Goal: Check status: Check status

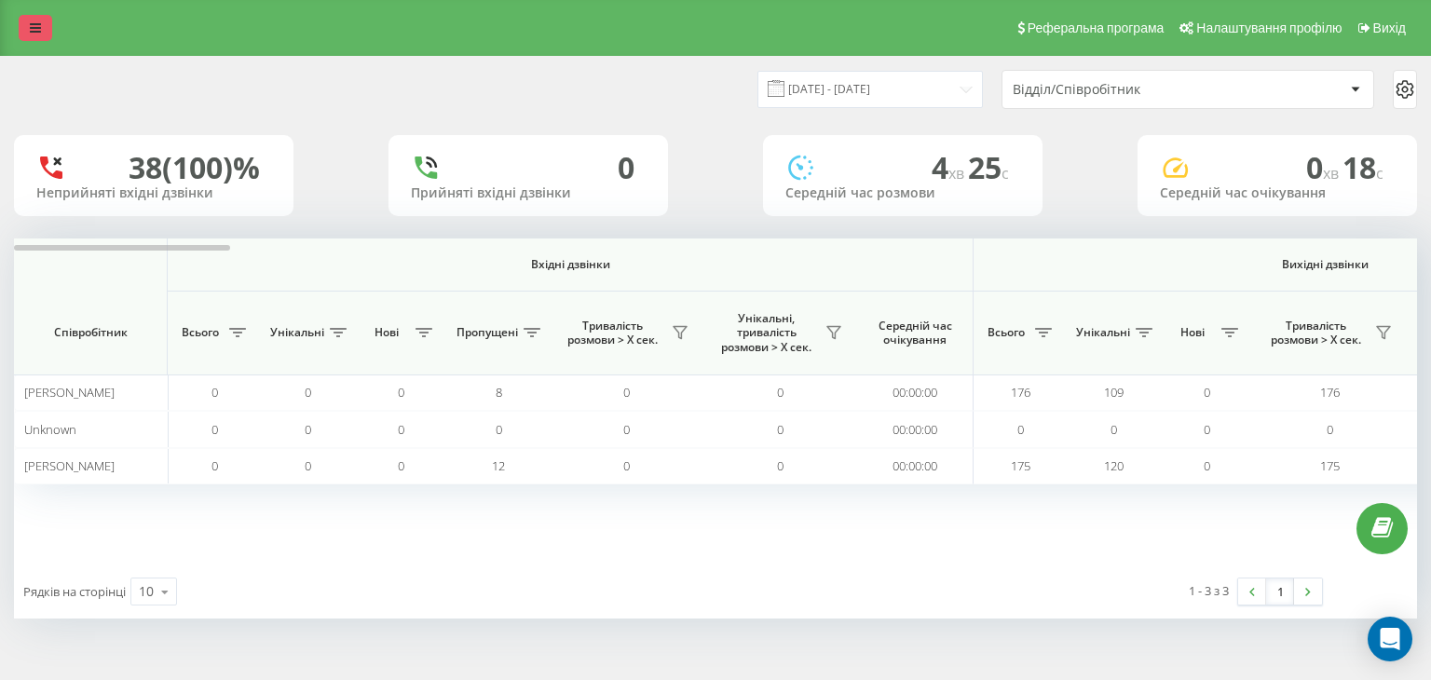
click at [27, 16] on link at bounding box center [36, 28] width 34 height 26
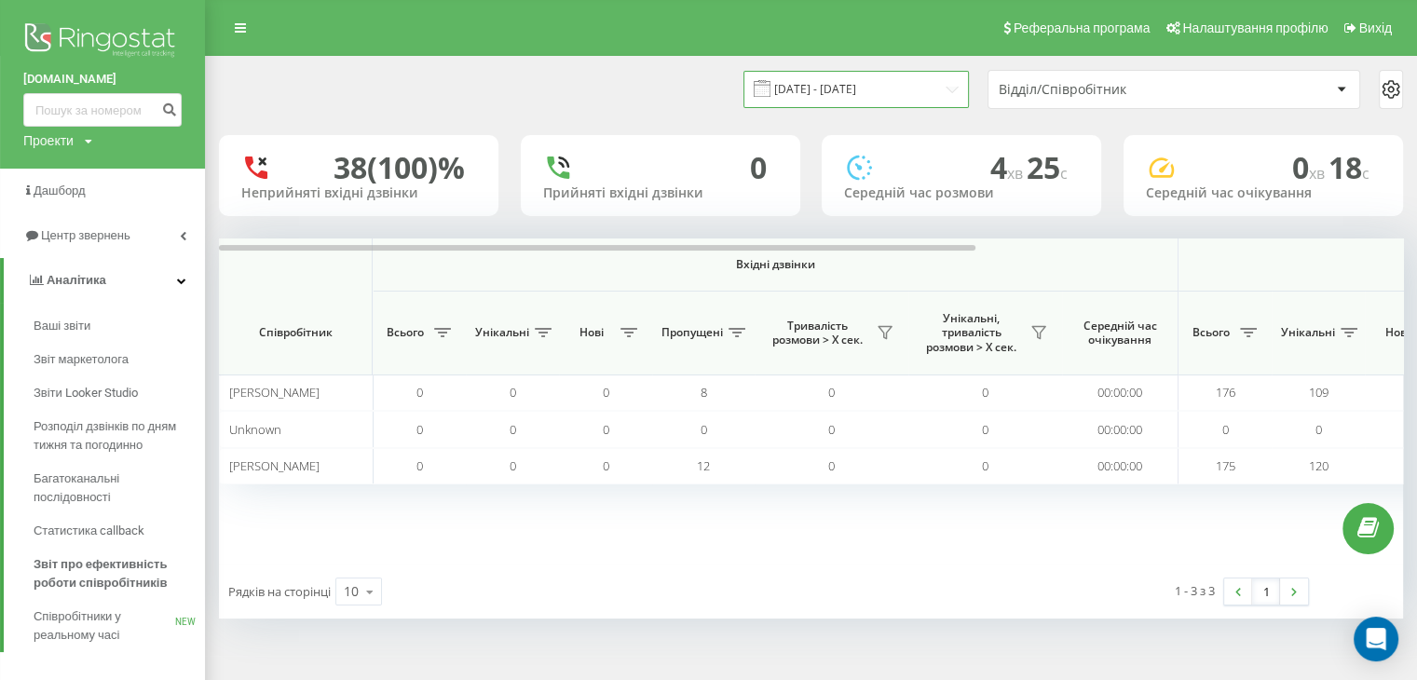
click at [816, 94] on input "[DATE] - [DATE]" at bounding box center [857, 89] width 226 height 36
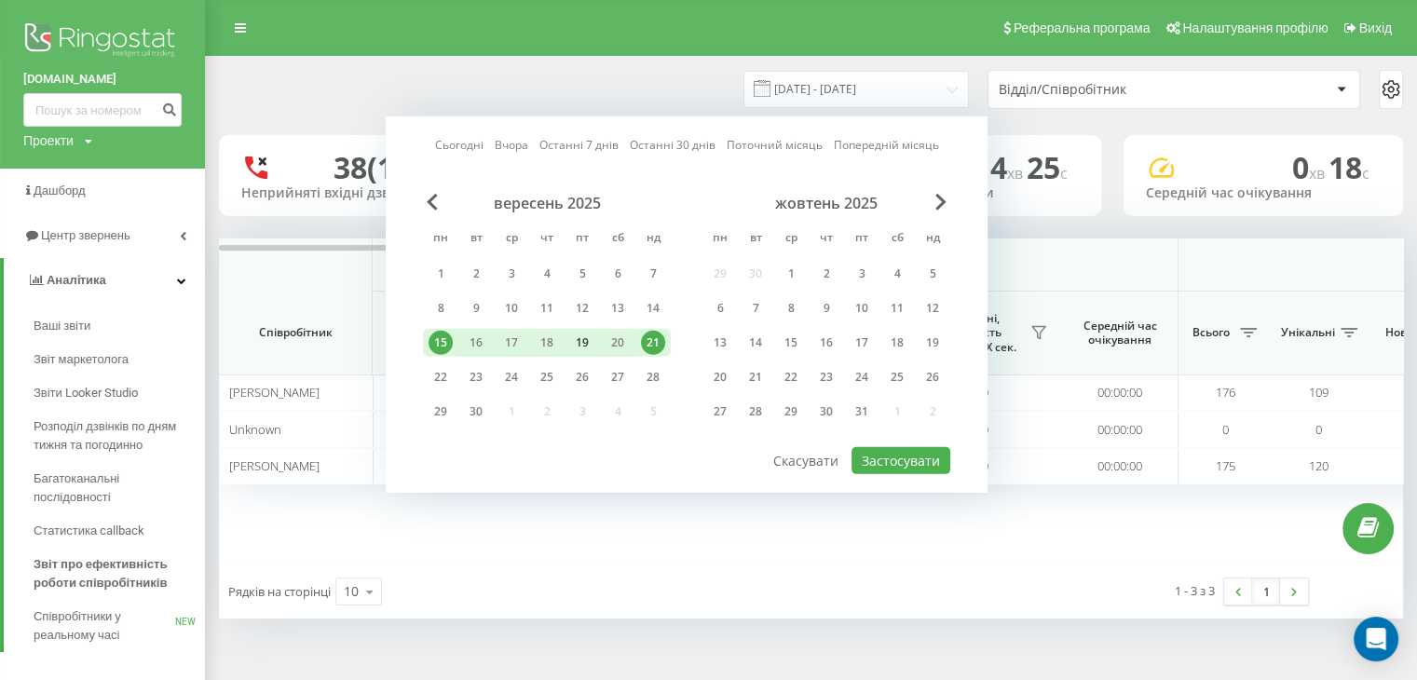
click at [577, 335] on div "19" at bounding box center [582, 343] width 24 height 24
click at [888, 459] on button "Застосувати" at bounding box center [901, 460] width 99 height 27
type input "[DATE] - [DATE]"
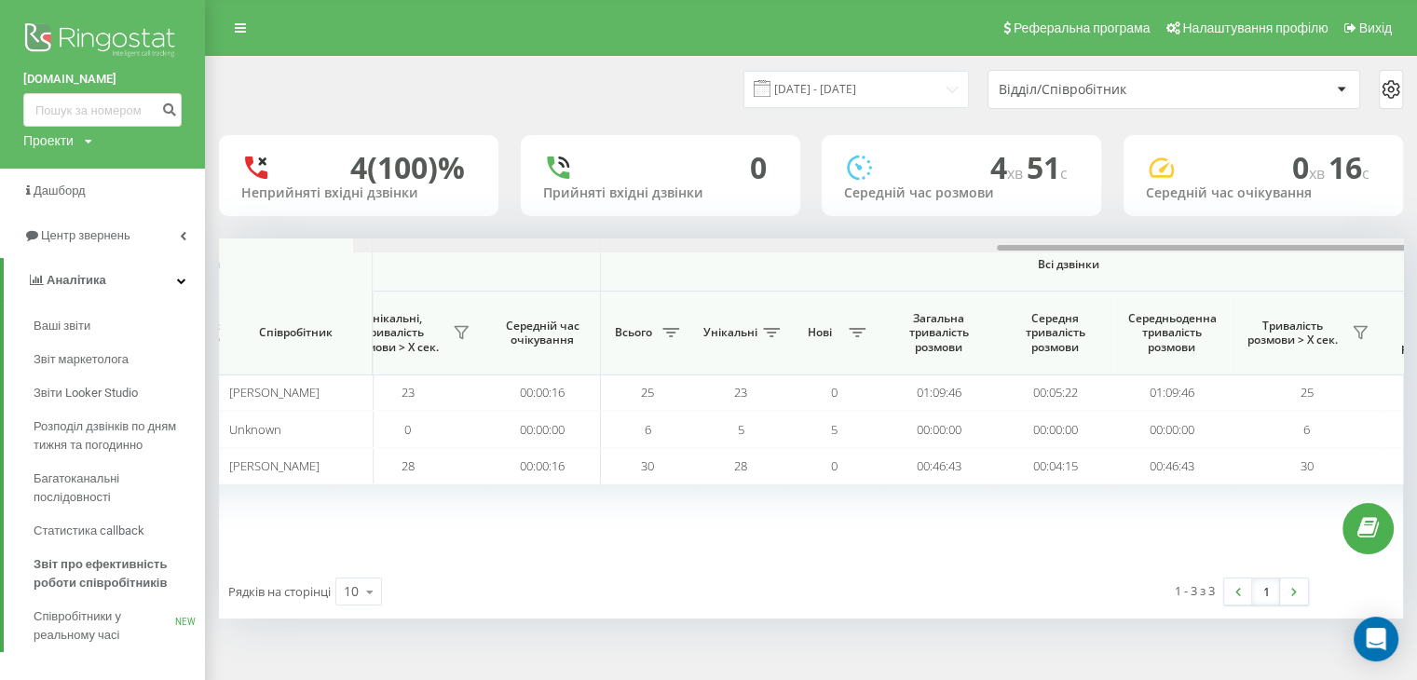
scroll to position [0, 1416]
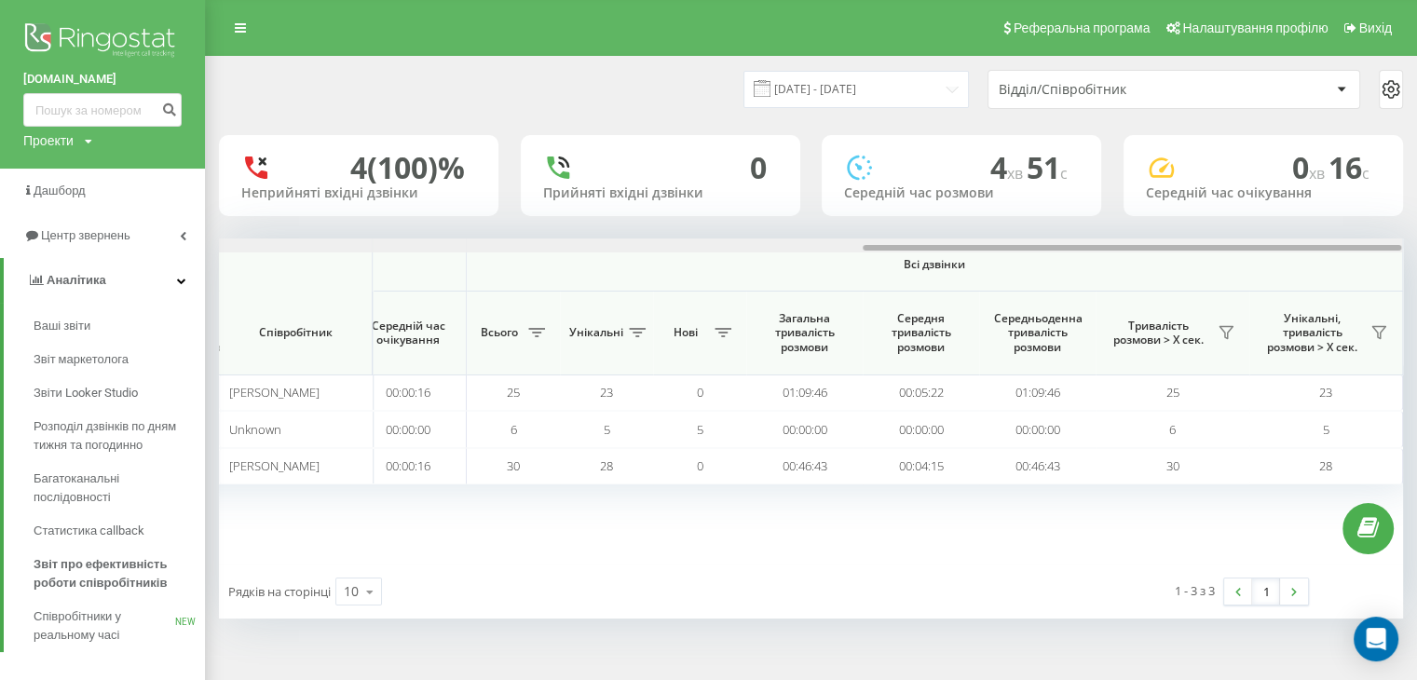
drag, startPoint x: 390, startPoint y: 247, endPoint x: 1126, endPoint y: 278, distance: 735.9
click at [1126, 277] on div "Вхідні дзвінки Вихідні дзвінки Всі дзвінки Співробітник Всього Унікальні Нові П…" at bounding box center [811, 402] width 1184 height 326
click at [1221, 336] on icon at bounding box center [1226, 332] width 15 height 15
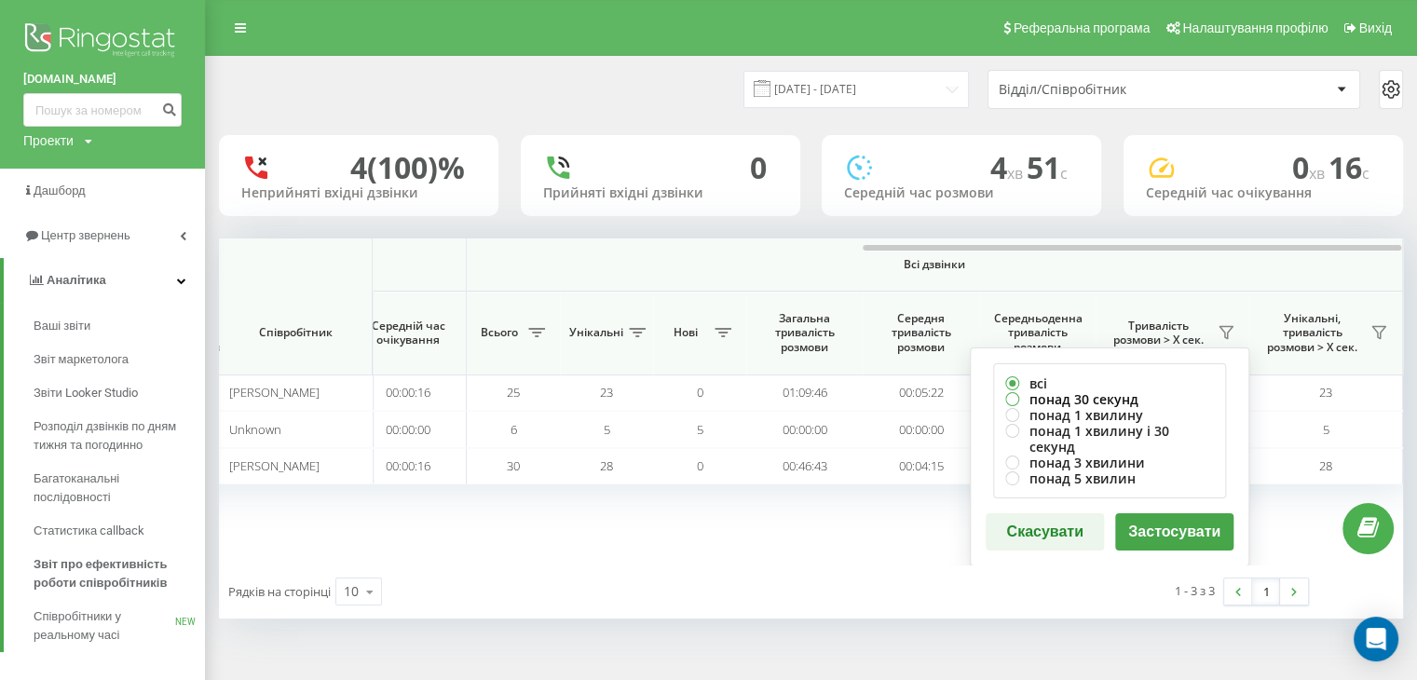
click at [1089, 395] on label "понад 30 секунд" at bounding box center [1110, 399] width 209 height 16
radio input "true"
click at [1185, 517] on button "Застосувати" at bounding box center [1175, 531] width 118 height 37
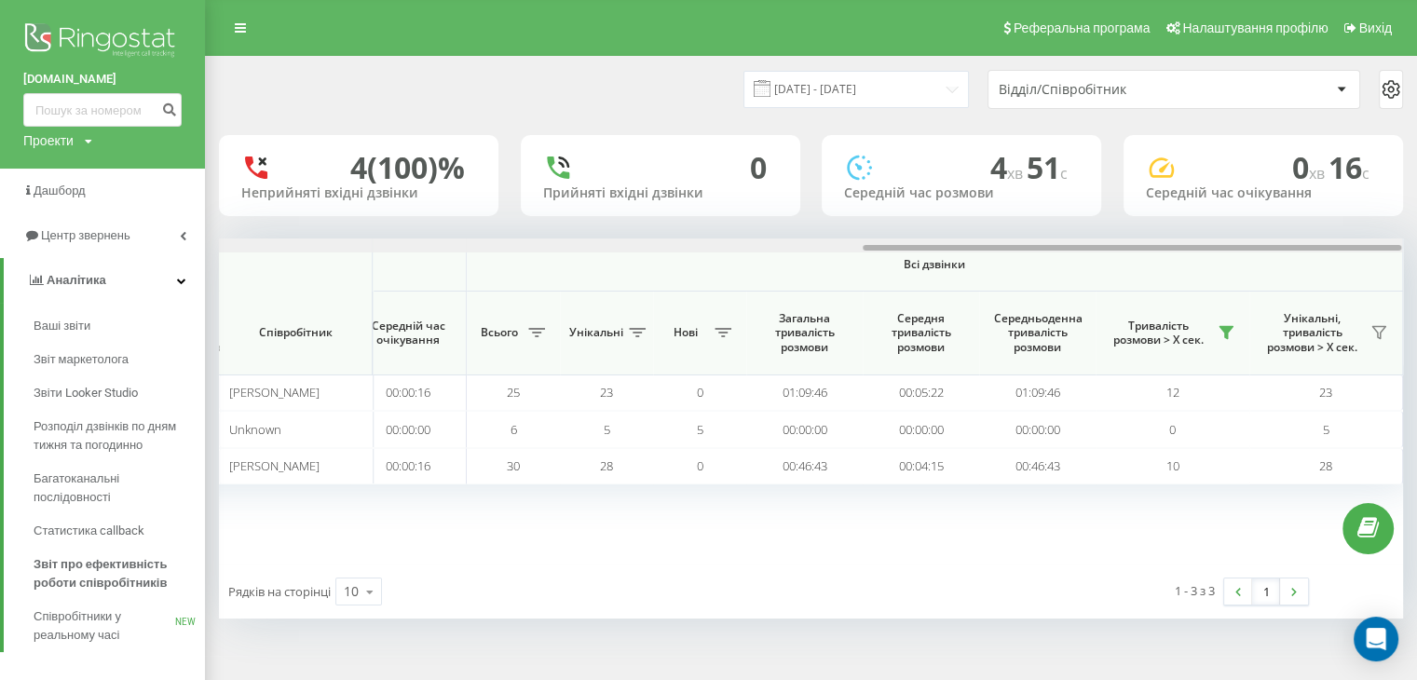
drag, startPoint x: 598, startPoint y: 246, endPoint x: 1290, endPoint y: 308, distance: 694.2
click at [1290, 308] on div "Вхідні дзвінки Вихідні дзвінки Всі дзвінки Співробітник Всього Унікальні Нові П…" at bounding box center [811, 402] width 1184 height 326
click at [112, 244] on span "Центр звернень" at bounding box center [79, 235] width 113 height 19
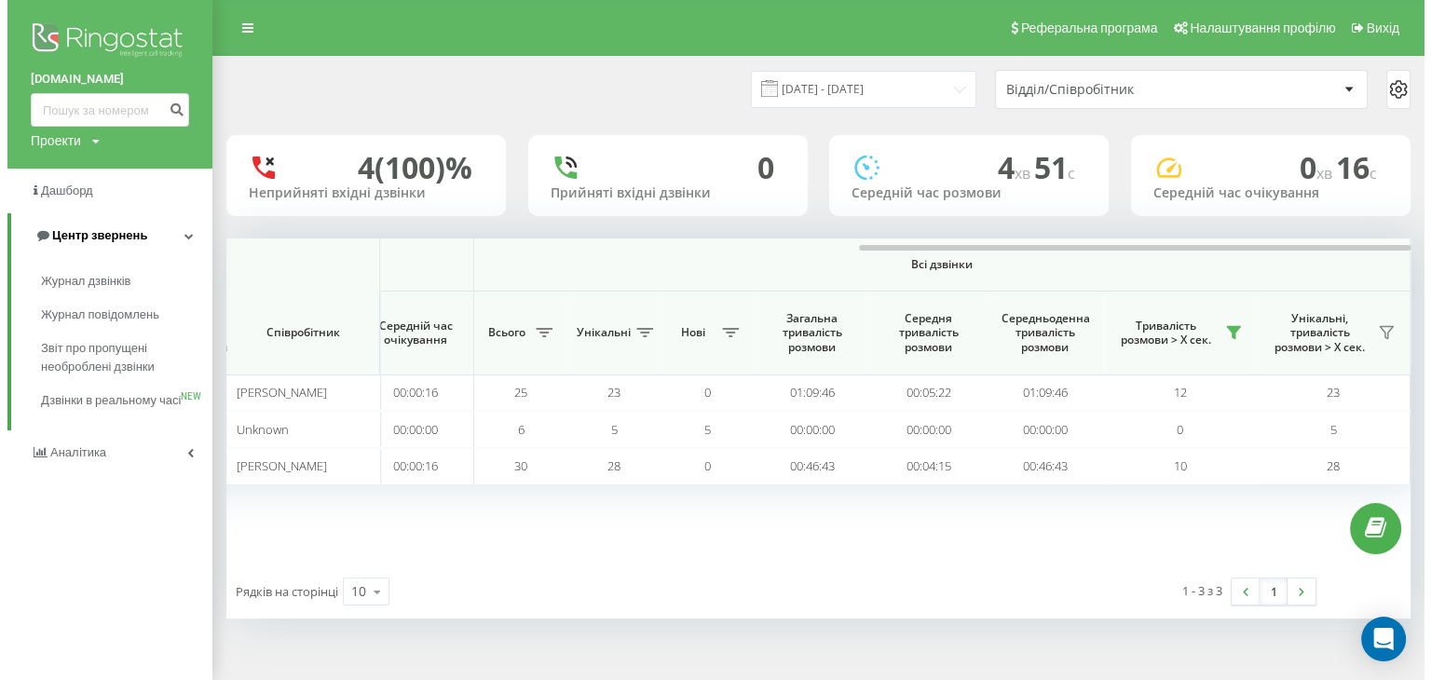
scroll to position [0, 1402]
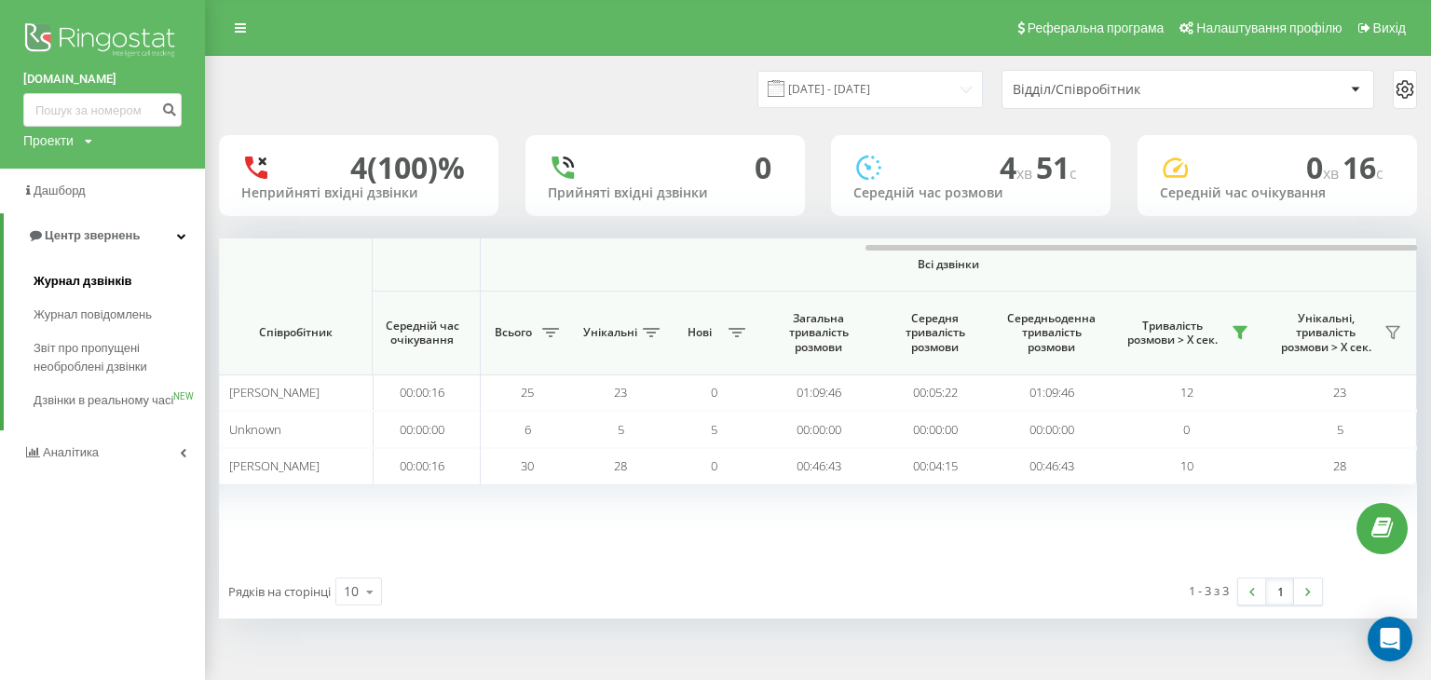
click at [101, 281] on span "Журнал дзвінків" at bounding box center [83, 281] width 99 height 19
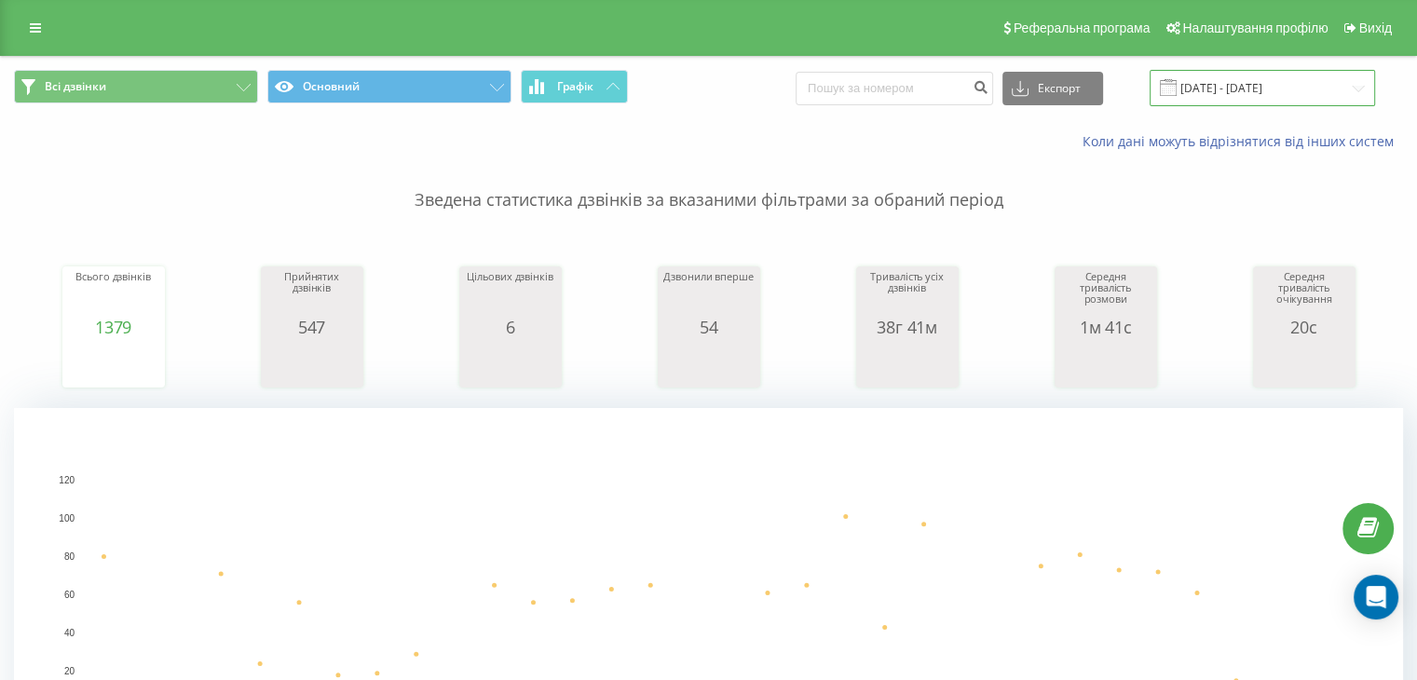
click at [1214, 84] on input "22.08.2025 - 22.09.2025" at bounding box center [1263, 88] width 226 height 36
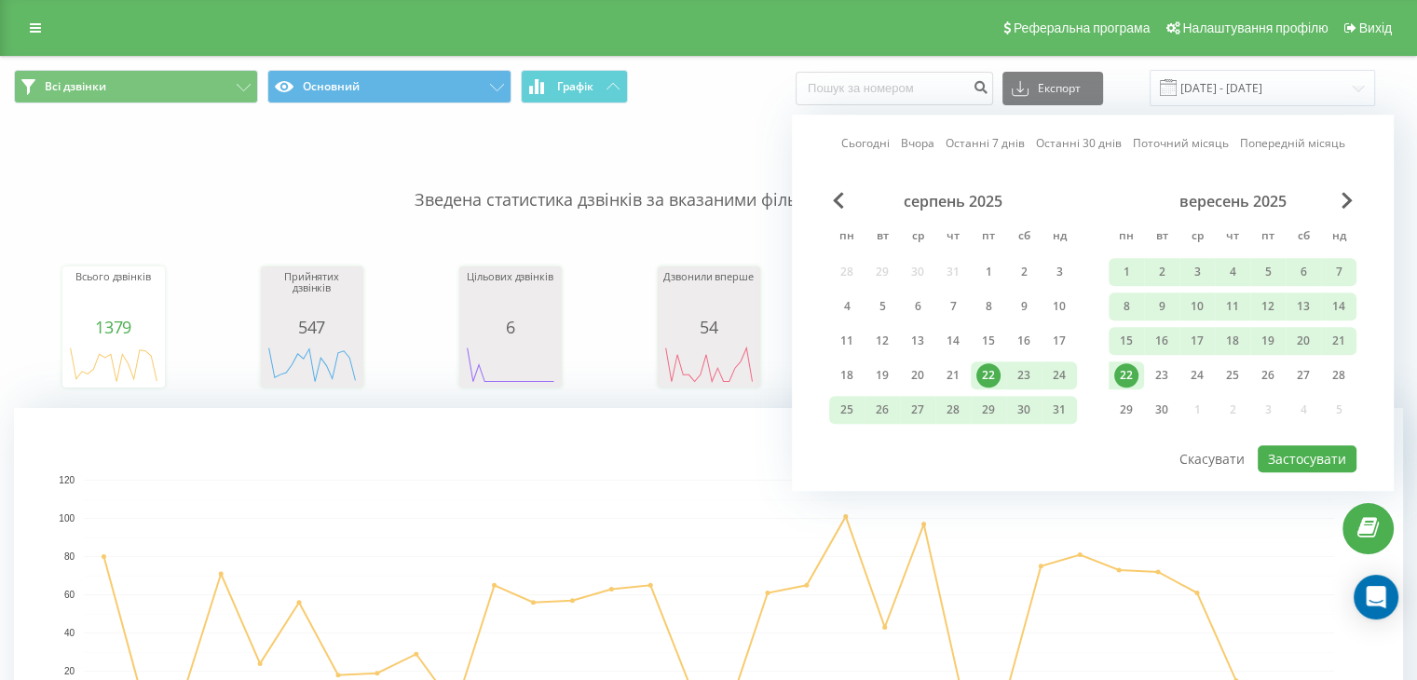
click at [1129, 377] on div "22" at bounding box center [1127, 375] width 24 height 24
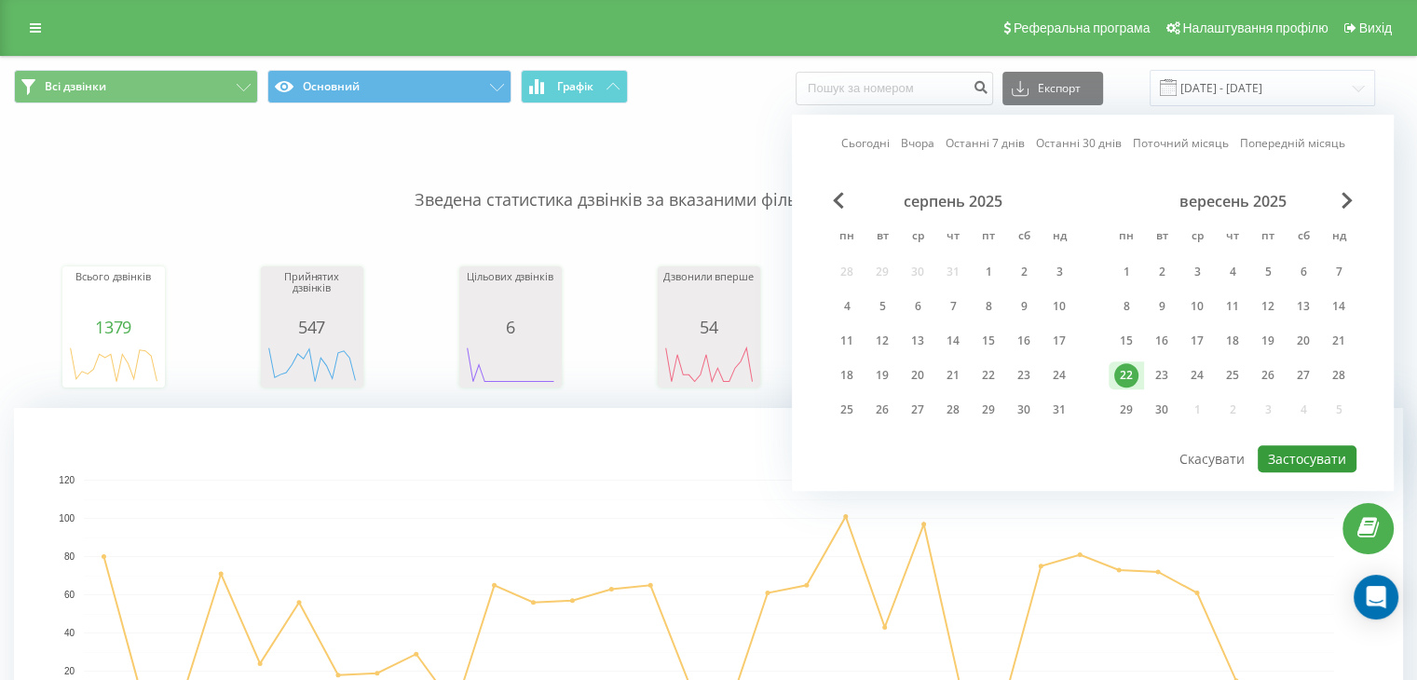
click at [1284, 453] on button "Застосувати" at bounding box center [1307, 458] width 99 height 27
type input "22.09.2025 - 22.09.2025"
